Goal: Task Accomplishment & Management: Use online tool/utility

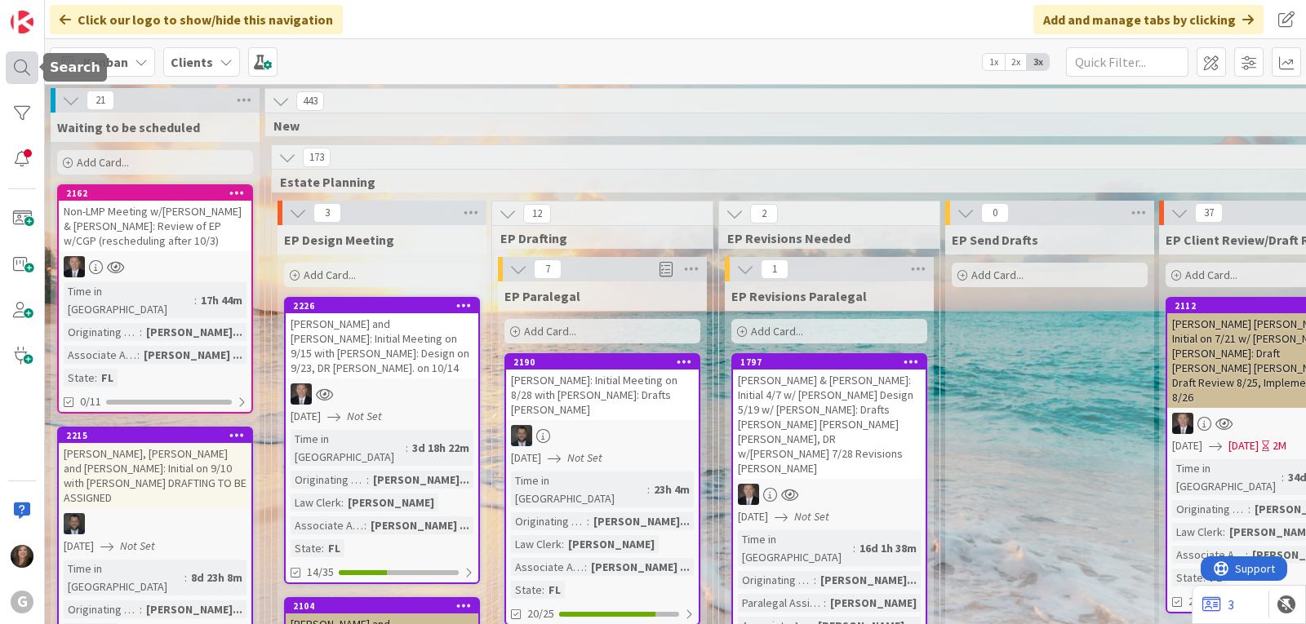
click at [20, 73] on div at bounding box center [22, 67] width 33 height 33
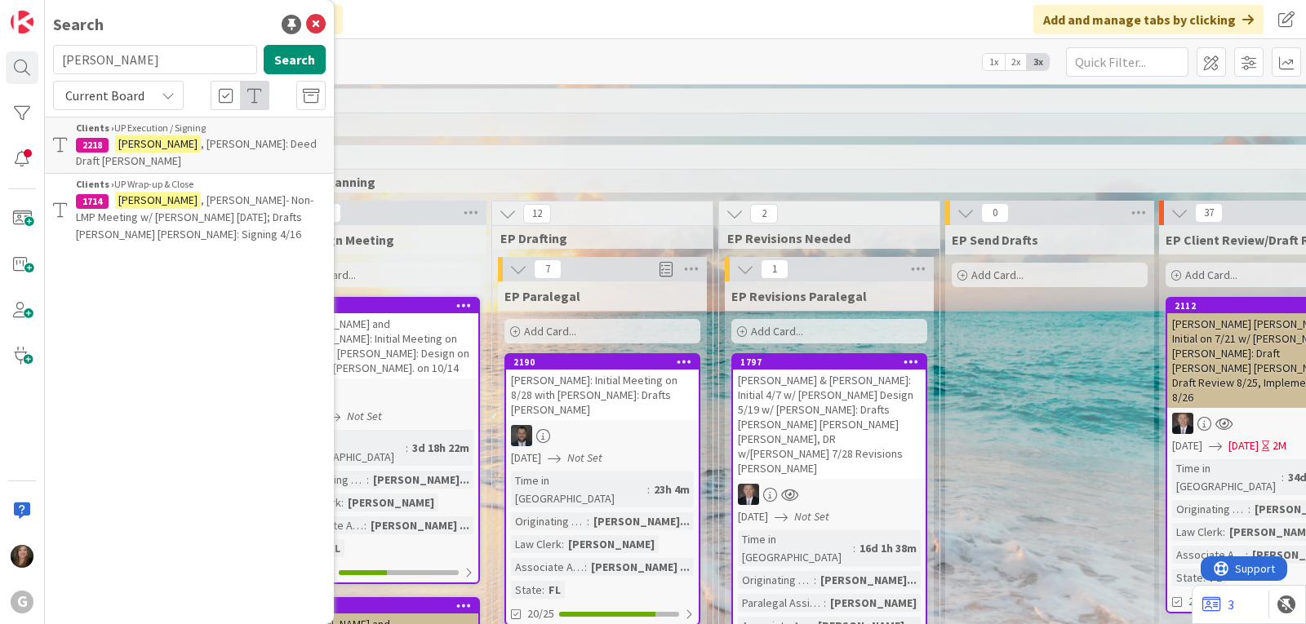
click at [424, 64] on div "Kanban Clients 1x 2x 3x" at bounding box center [675, 61] width 1261 height 45
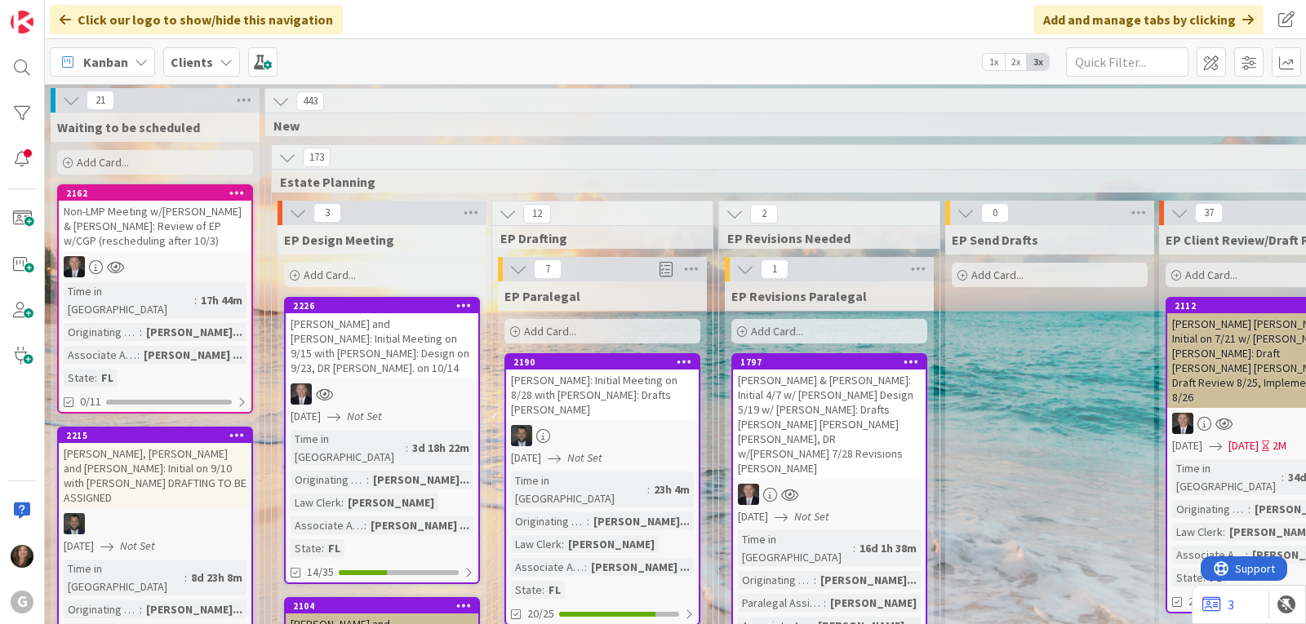
click at [131, 245] on div "Non-LMP Meeting w/[PERSON_NAME] & [PERSON_NAME]: Review of EP w/CGP (rescheduli…" at bounding box center [155, 226] width 193 height 51
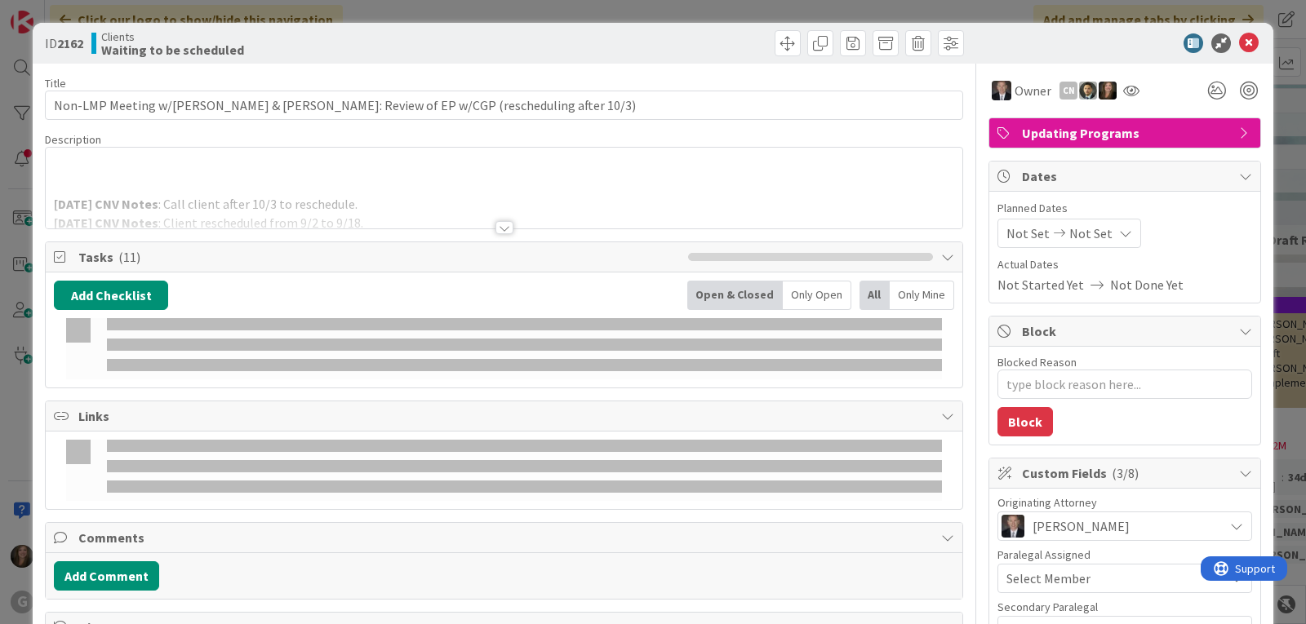
type textarea "x"
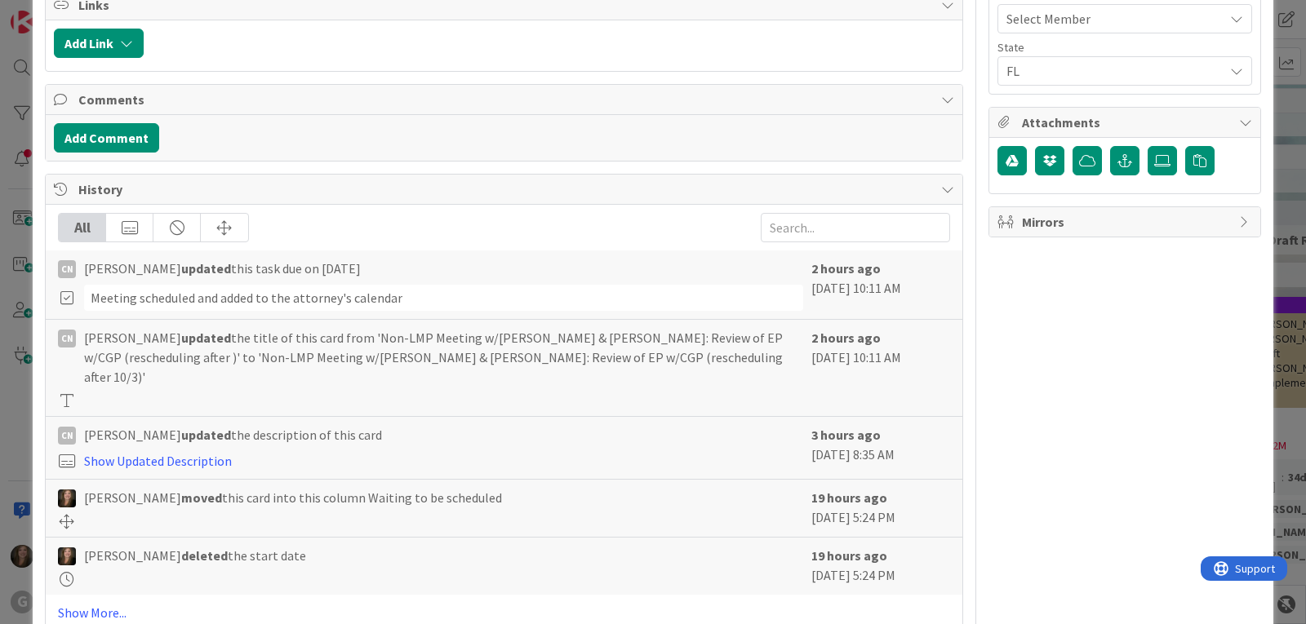
scroll to position [816, 0]
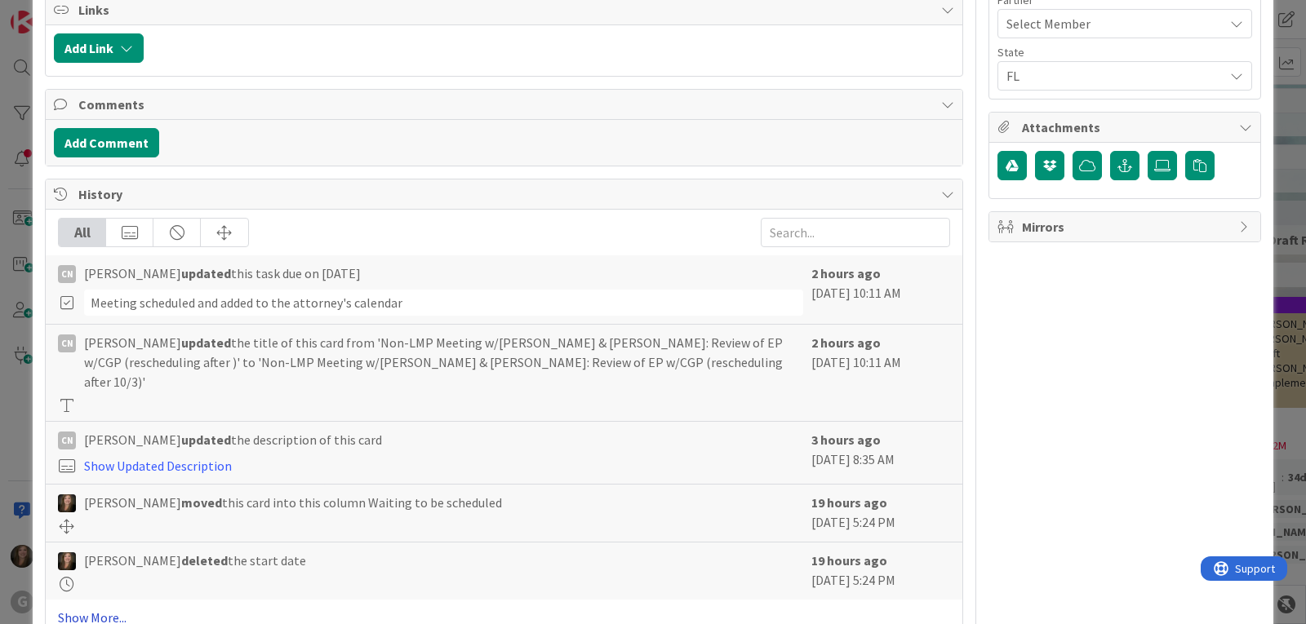
click at [86, 608] on link "Show More..." at bounding box center [504, 618] width 892 height 20
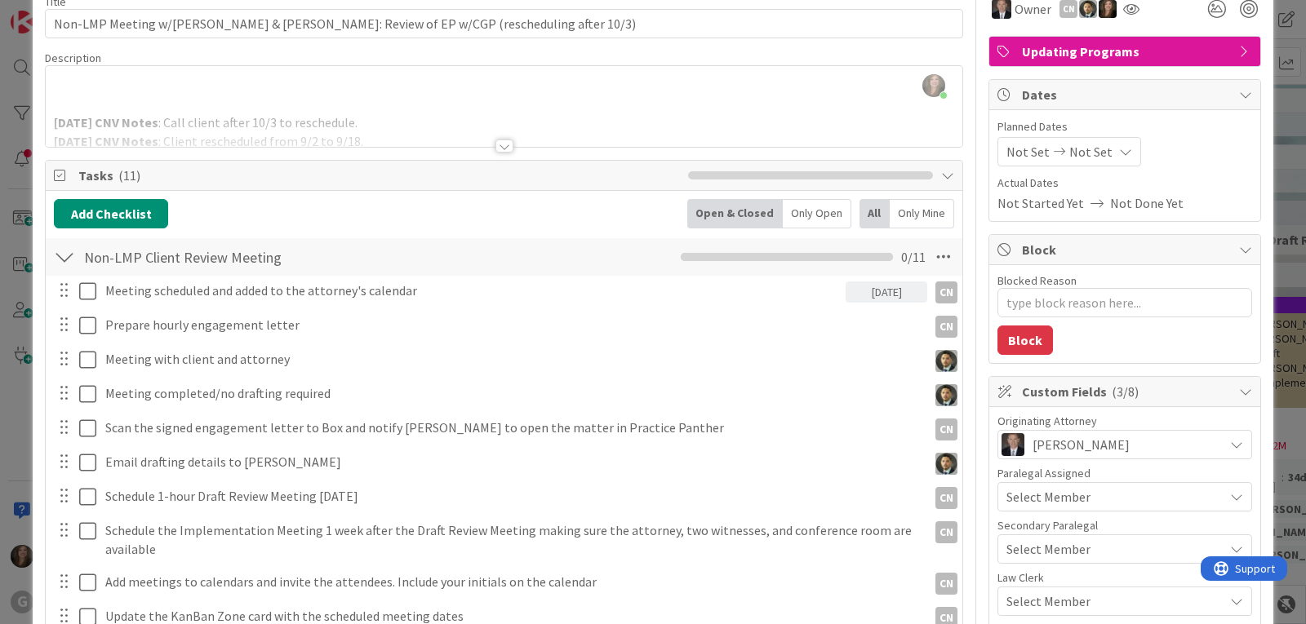
scroll to position [0, 0]
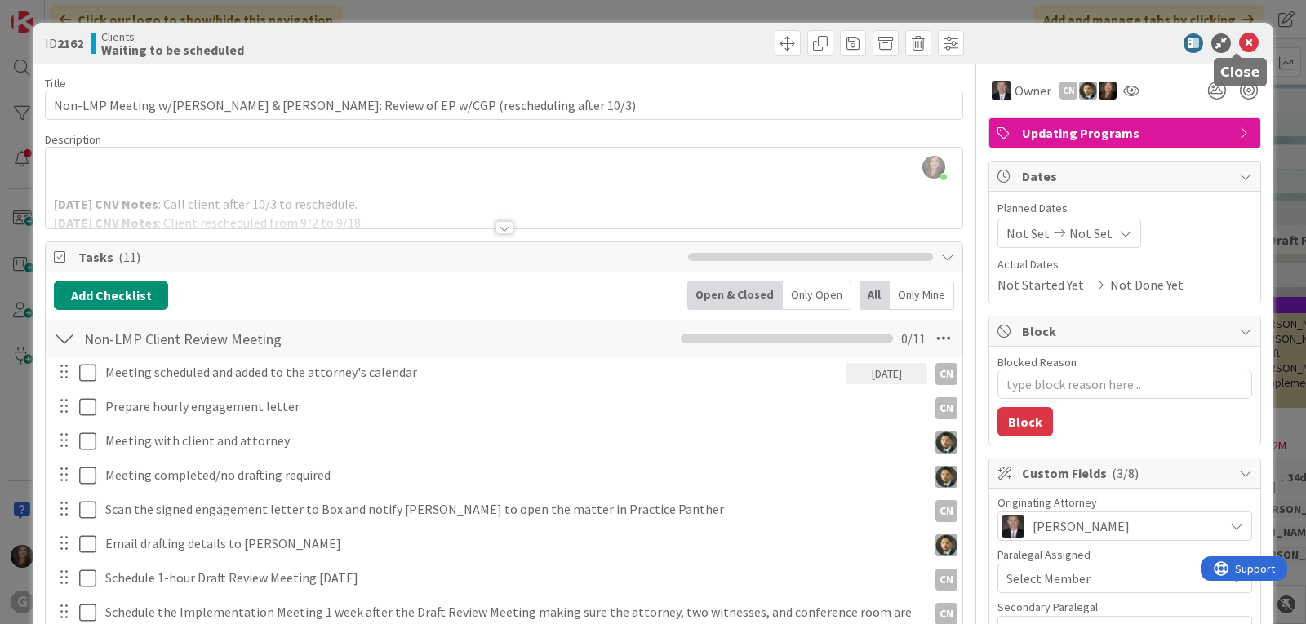
click at [1242, 42] on icon at bounding box center [1249, 43] width 20 height 20
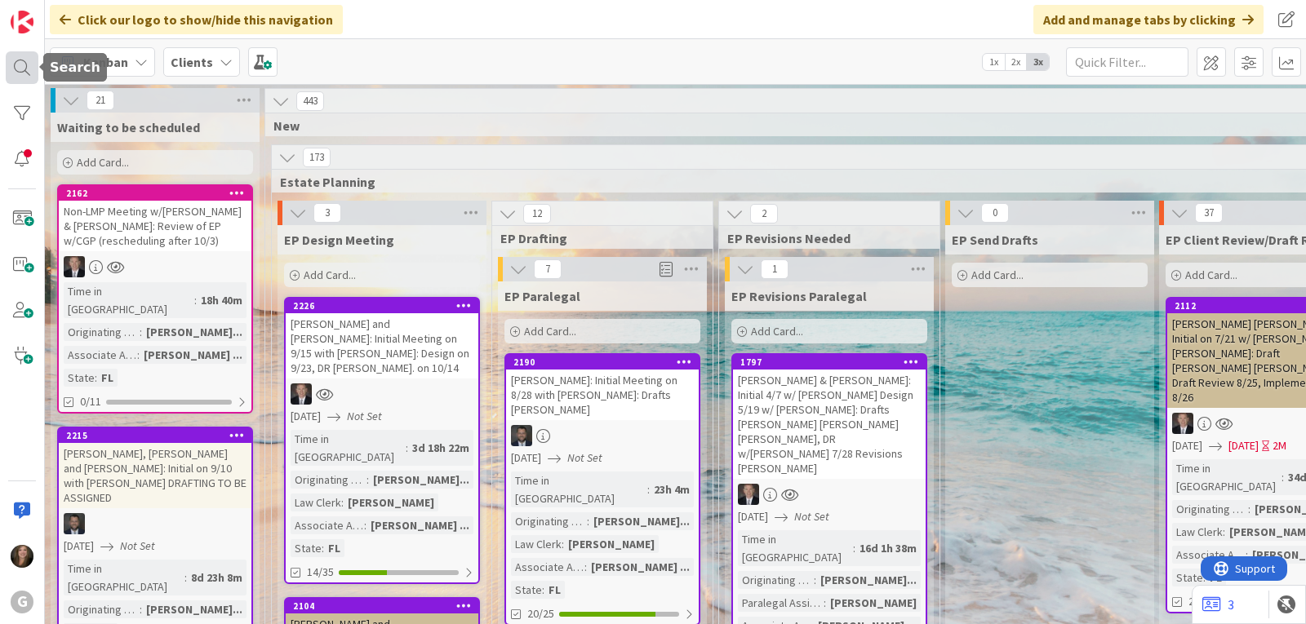
click at [29, 64] on div at bounding box center [22, 67] width 33 height 33
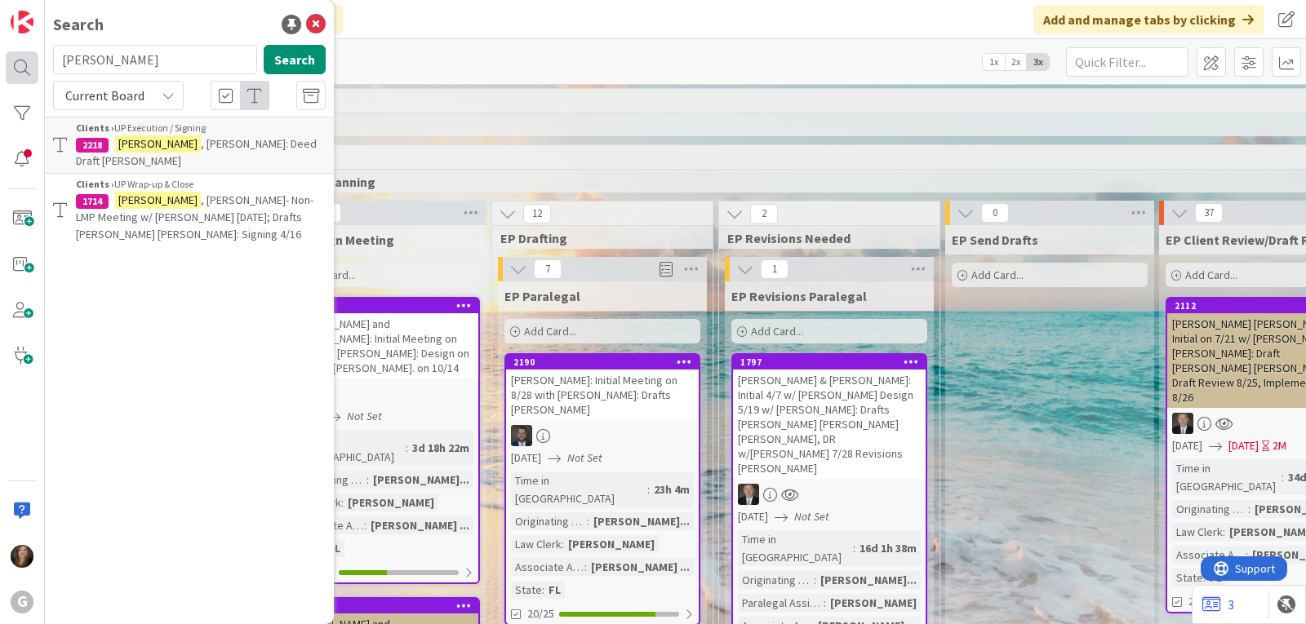
drag, startPoint x: 118, startPoint y: 64, endPoint x: 37, endPoint y: 62, distance: 81.6
click at [38, 62] on div "G Search [PERSON_NAME] Search Current Board Clients › UP Execution / Signing 22…" at bounding box center [22, 312] width 45 height 624
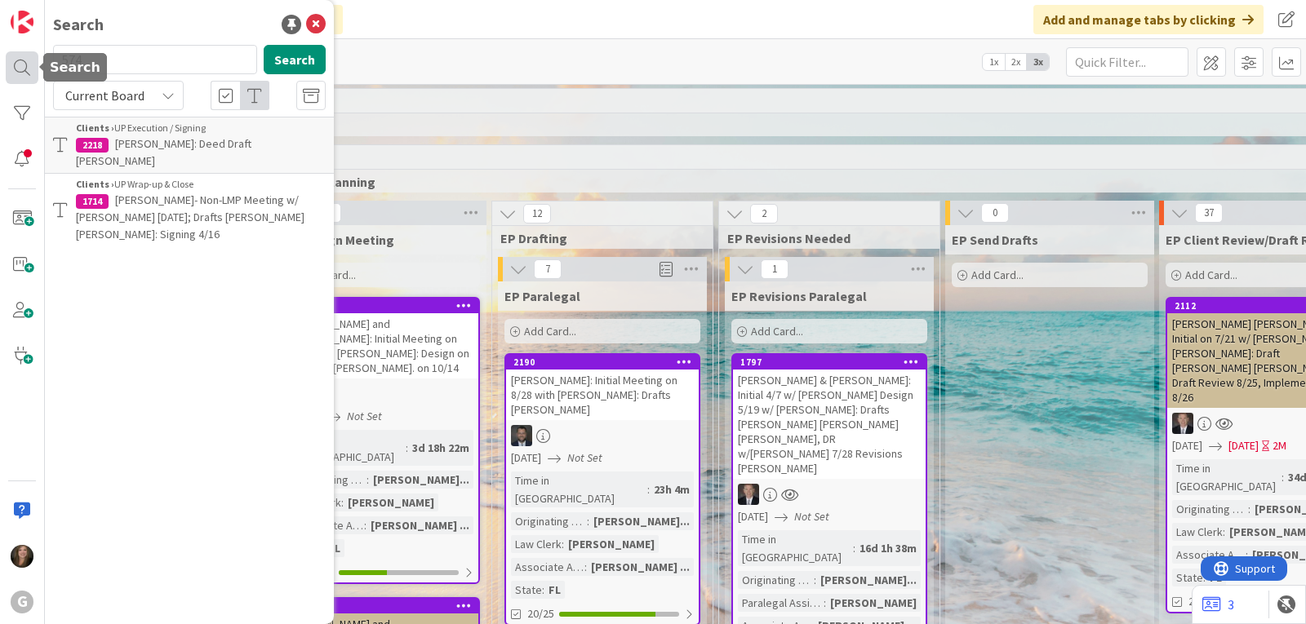
type input "574"
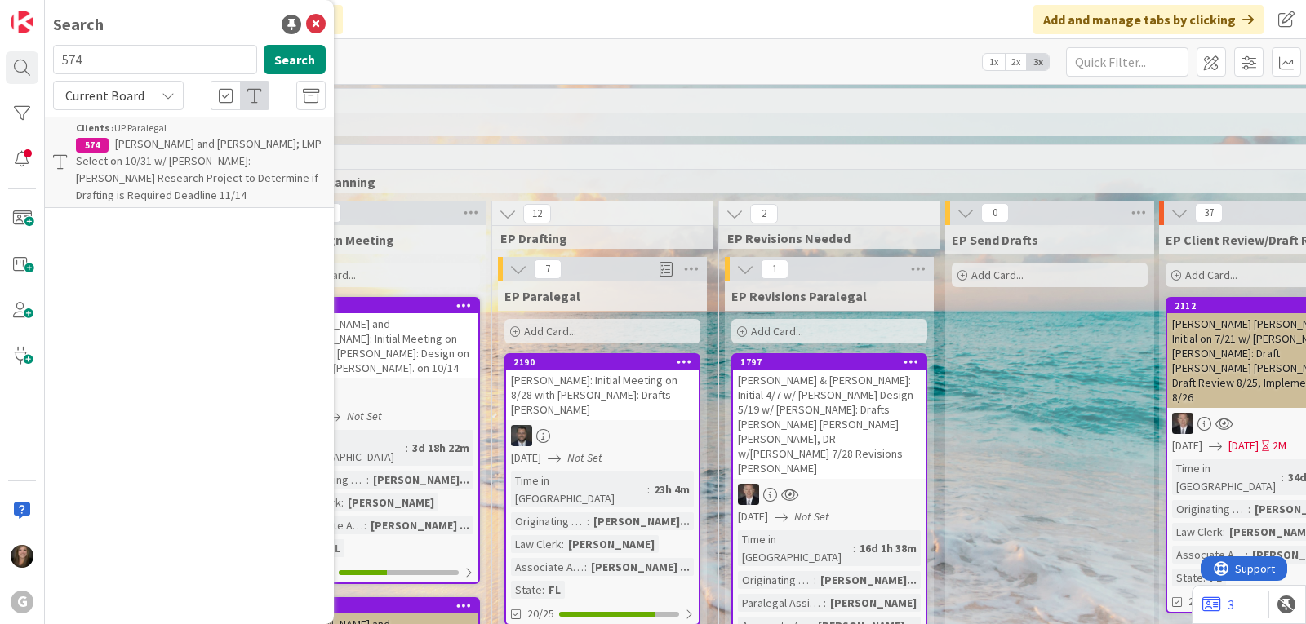
click at [171, 155] on span "[PERSON_NAME] and [PERSON_NAME]; LMP Select on 10/31 w/ [PERSON_NAME]: [PERSON_…" at bounding box center [199, 169] width 246 height 66
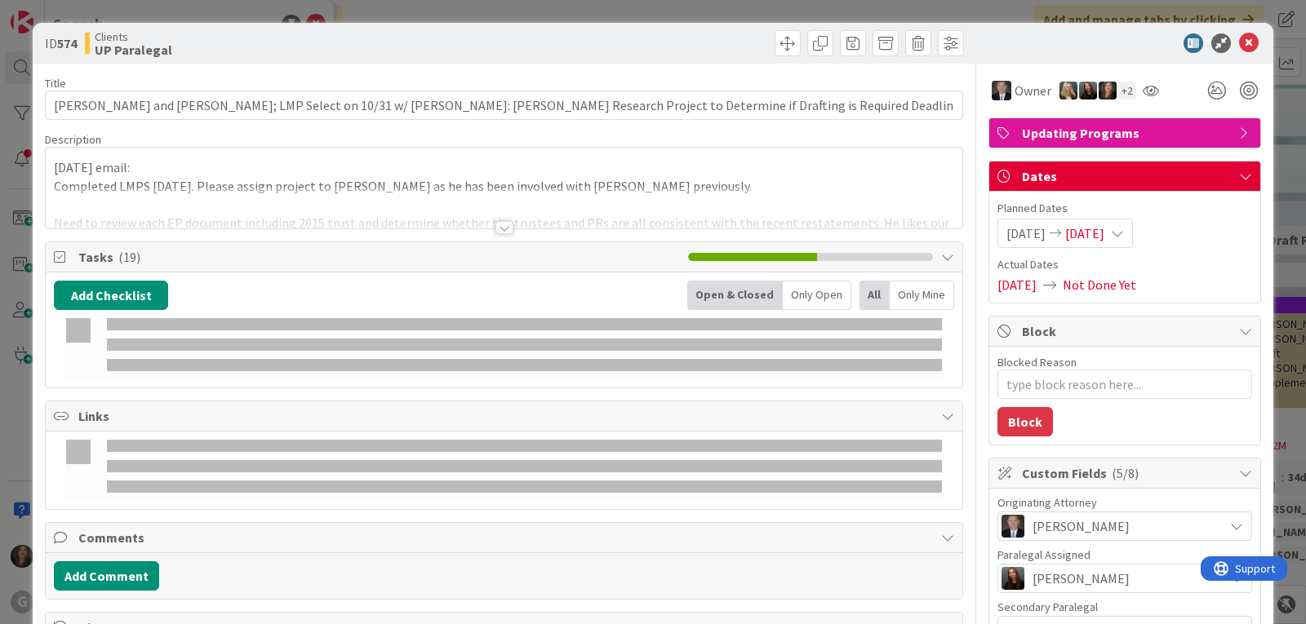
type textarea "x"
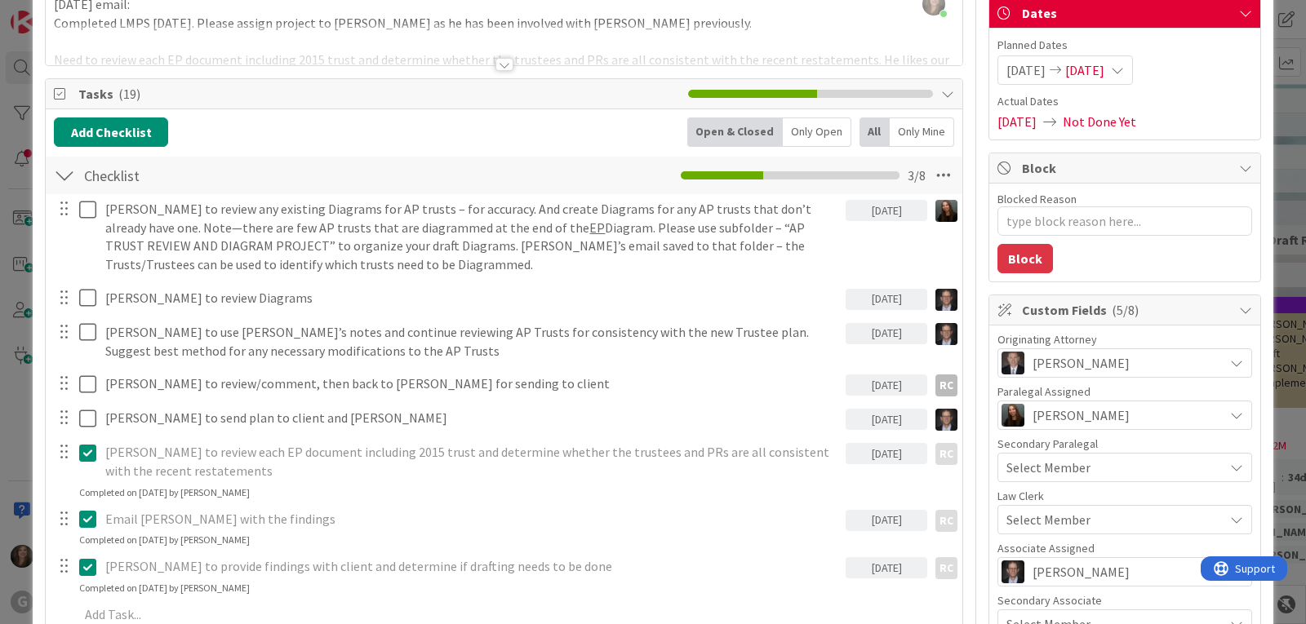
scroll to position [82, 0]
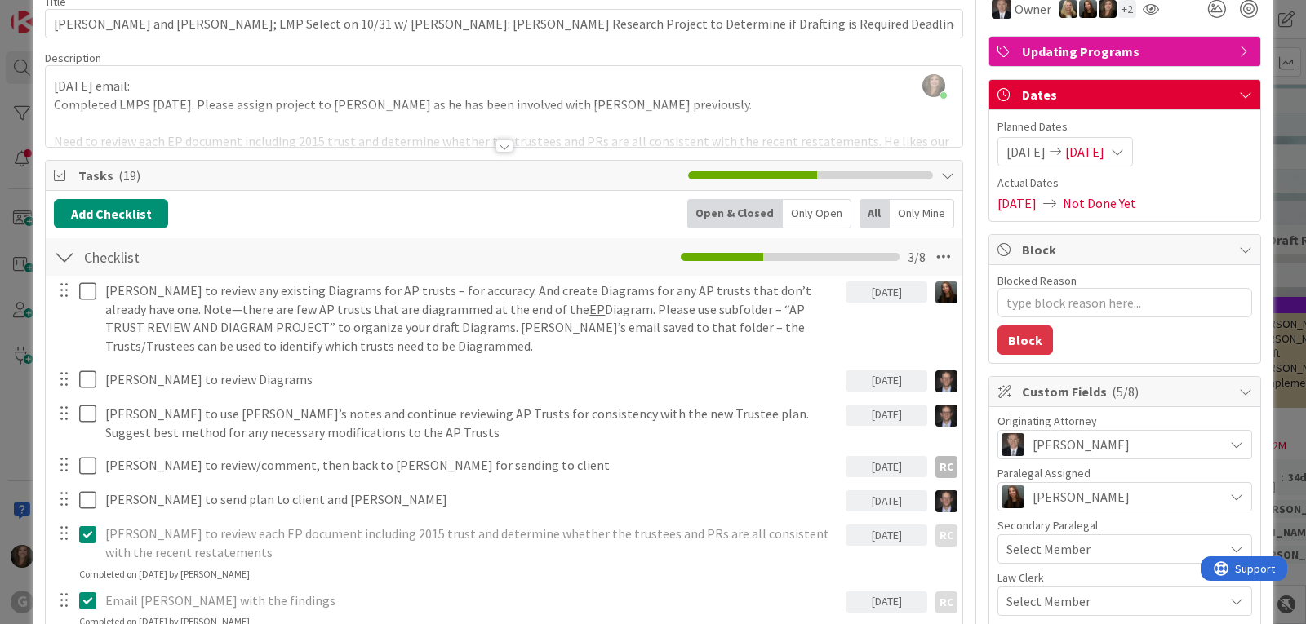
click at [1029, 150] on span "[DATE]" at bounding box center [1025, 152] width 39 height 20
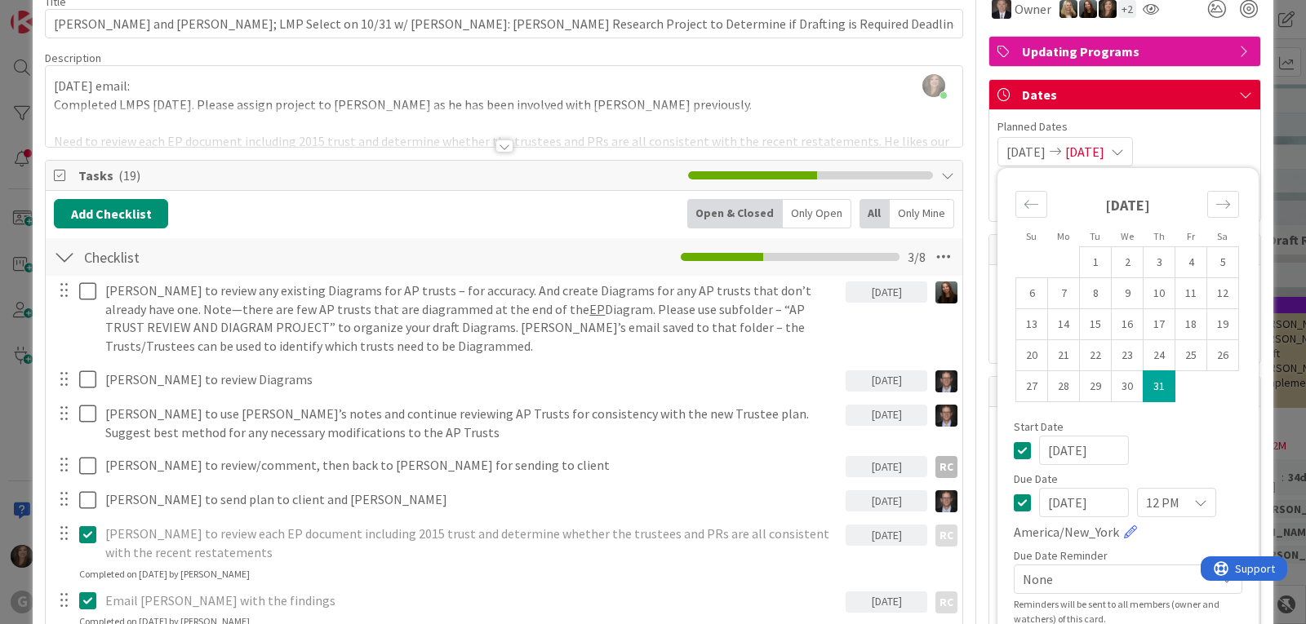
click at [1040, 505] on input "[DATE]" at bounding box center [1084, 502] width 90 height 29
click at [1060, 504] on input "[DATE]" at bounding box center [1084, 502] width 90 height 29
type input "[DATE]"
type textarea "x"
type input "[DATE]"
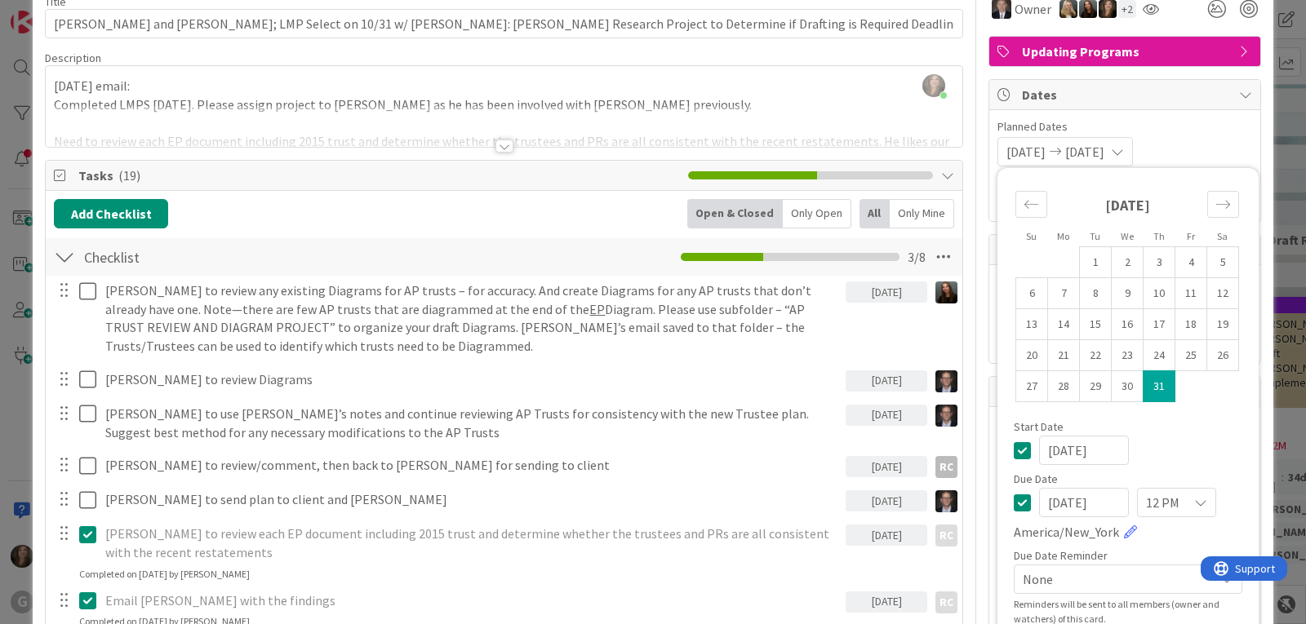
type textarea "x"
type input "[DATE]"
click at [1209, 140] on div "[DATE] [DATE] Su Mo Tu We Th Fr Sa [DATE] 1 2 3 4 5 6 7 8 9 10 11 12 13 14 15 1…" at bounding box center [1124, 151] width 255 height 29
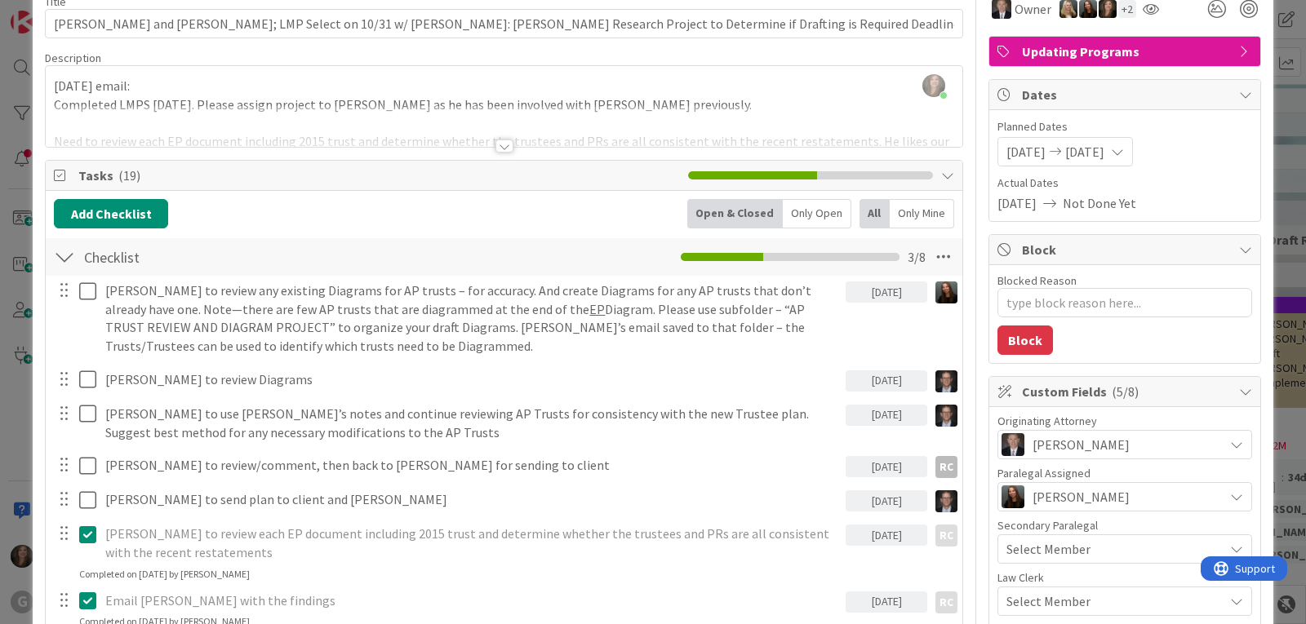
type textarea "x"
